Goal: Transaction & Acquisition: Register for event/course

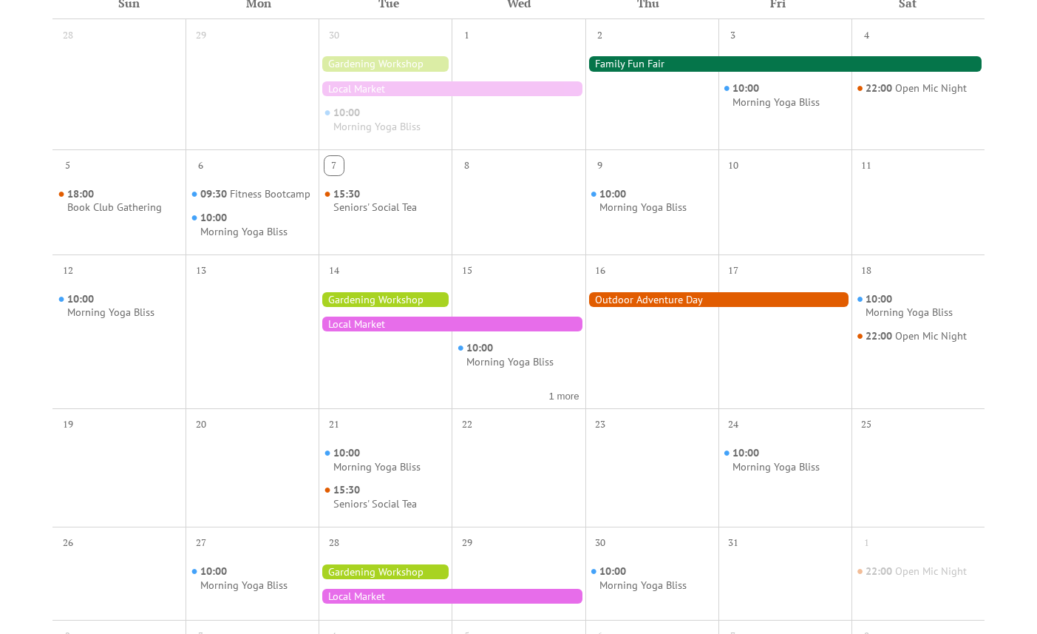
scroll to position [391, 0]
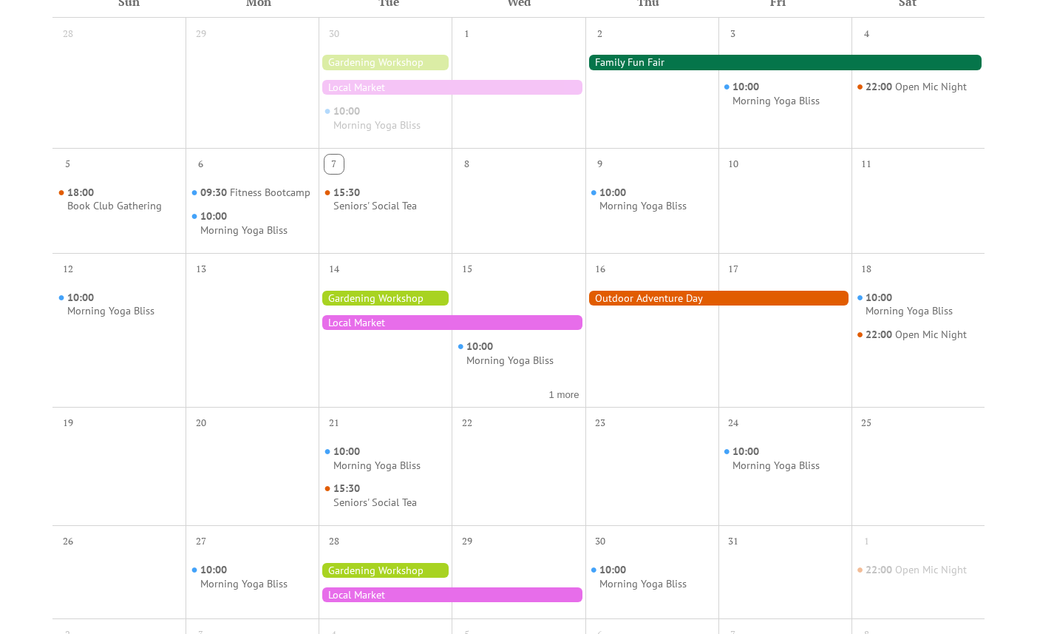
drag, startPoint x: 511, startPoint y: 371, endPoint x: 517, endPoint y: 384, distance: 13.9
click at [512, 367] on div "Morning Yoga Bliss" at bounding box center [509, 360] width 87 height 14
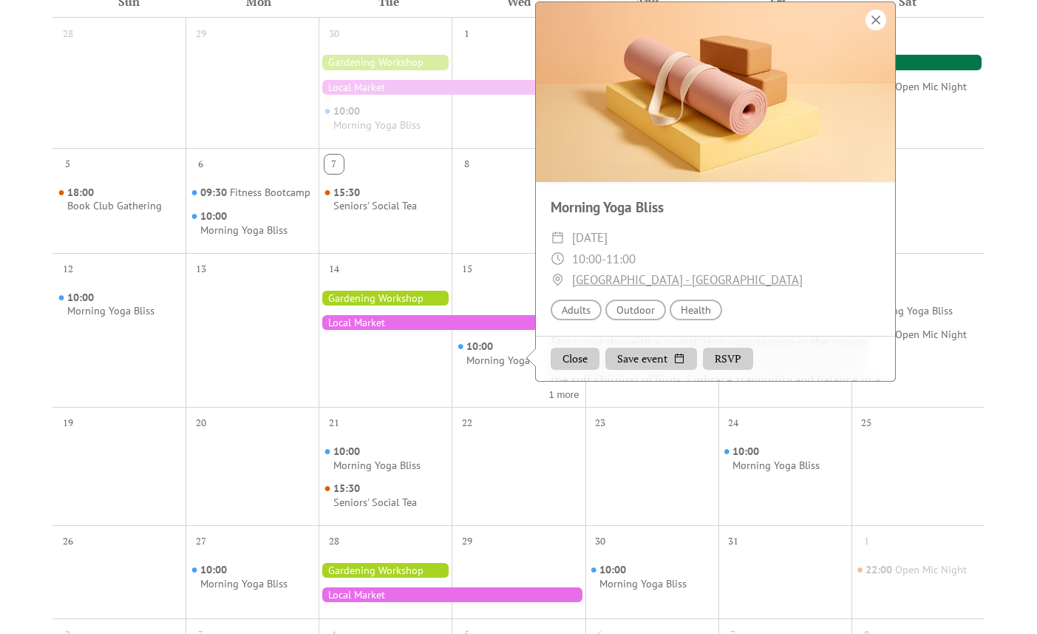
click at [877, 28] on div at bounding box center [876, 20] width 21 height 21
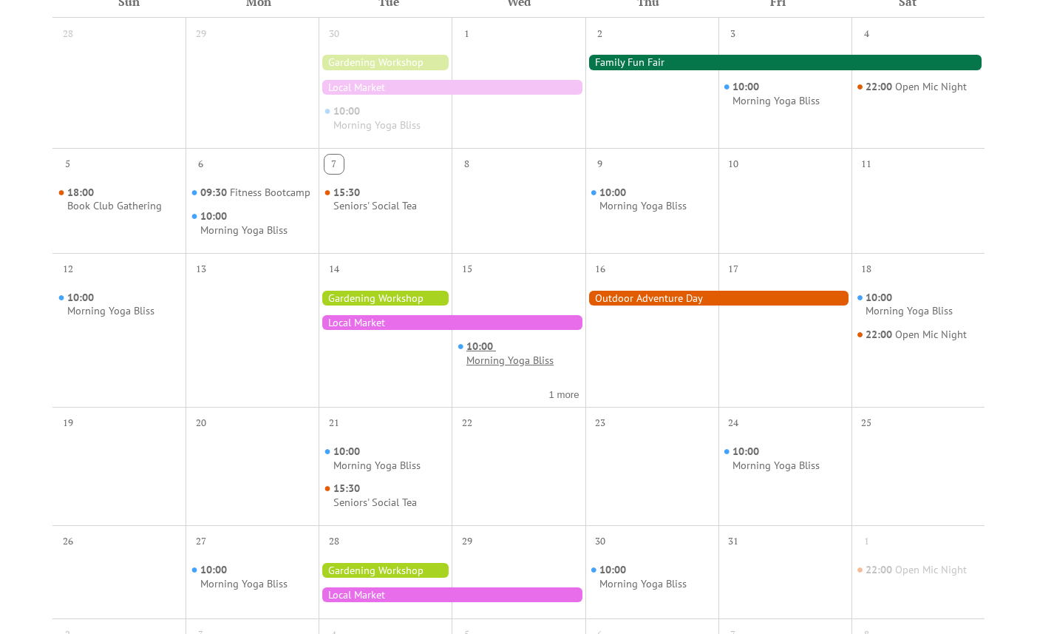
click at [535, 367] on div "Morning Yoga Bliss" at bounding box center [509, 360] width 87 height 14
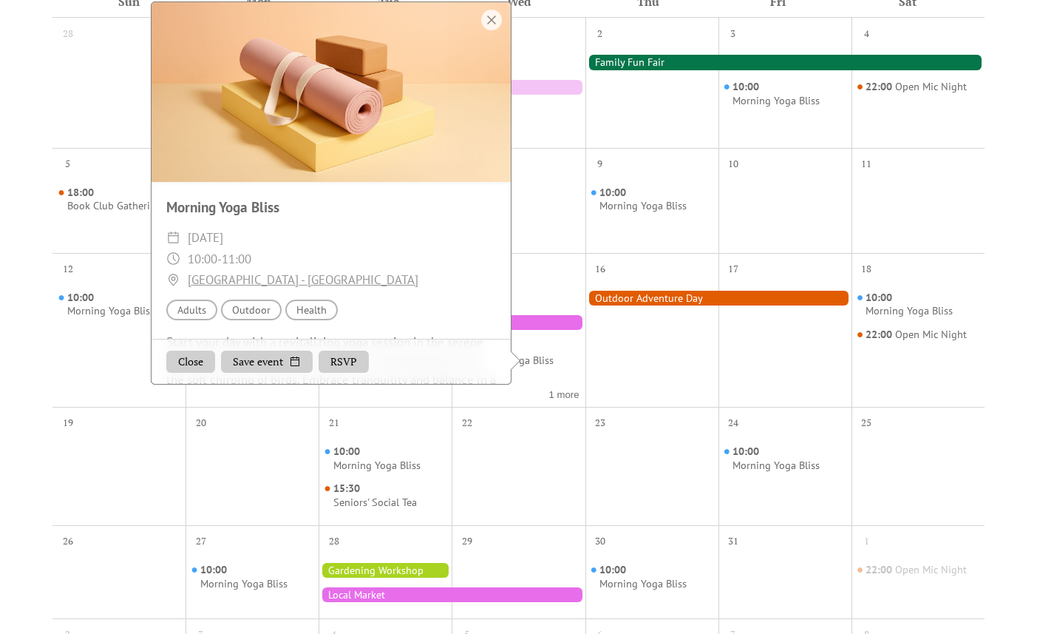
click at [491, 30] on div at bounding box center [491, 20] width 21 height 21
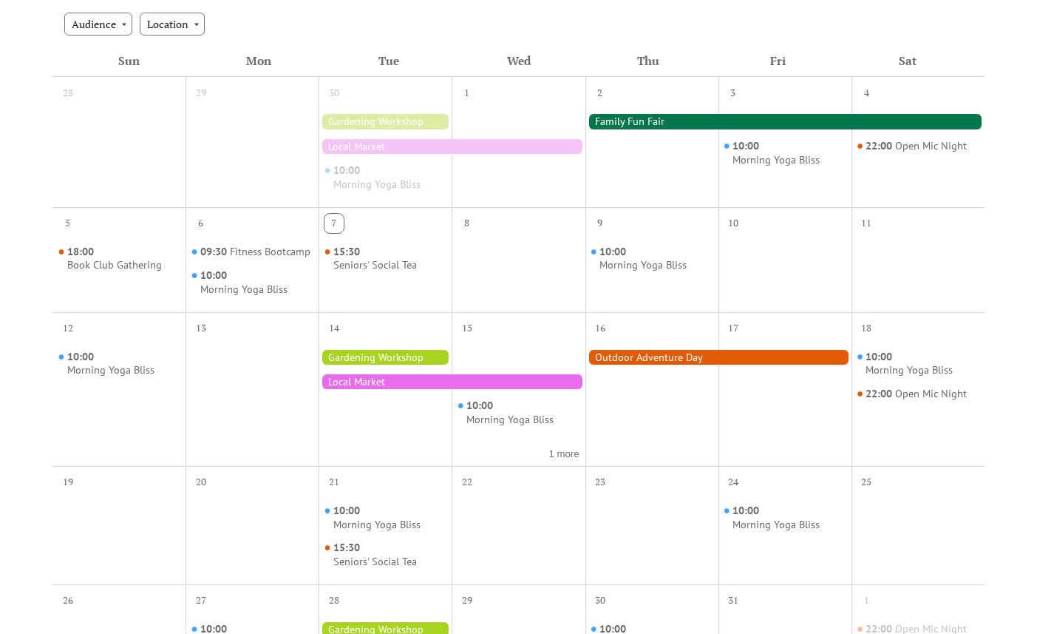
scroll to position [0, 0]
